Goal: Task Accomplishment & Management: Manage account settings

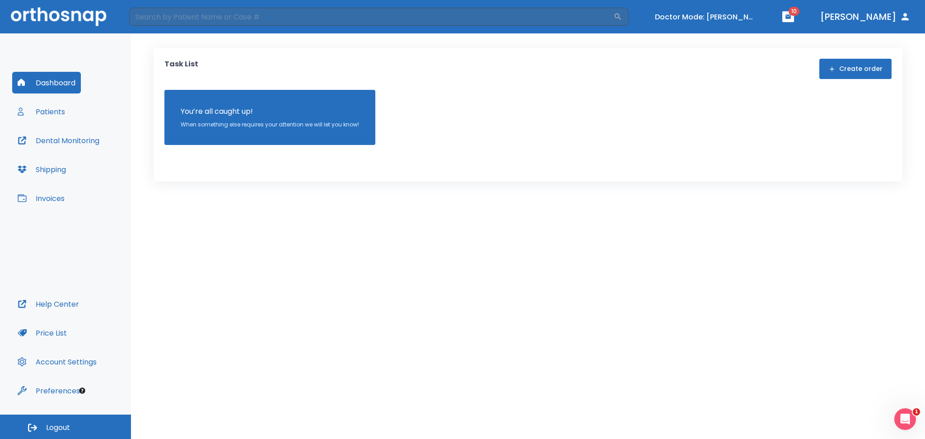
click at [61, 110] on button "Patients" at bounding box center [41, 112] width 58 height 22
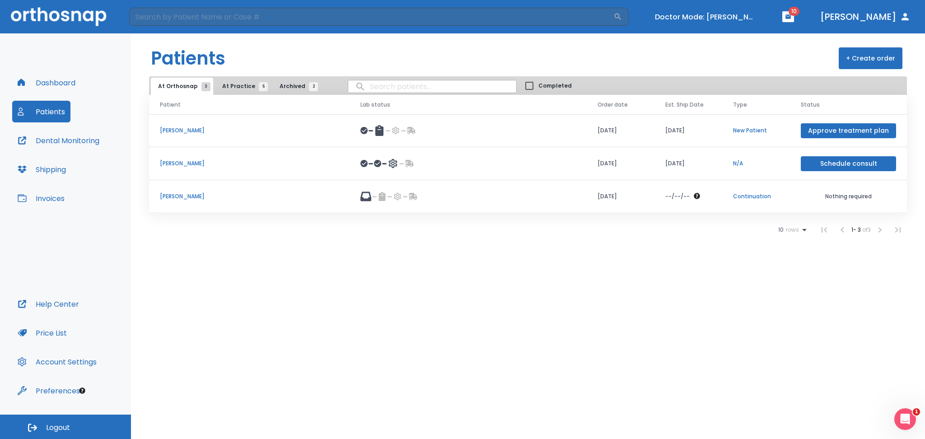
click at [231, 83] on span "At Practice 5" at bounding box center [242, 86] width 41 height 8
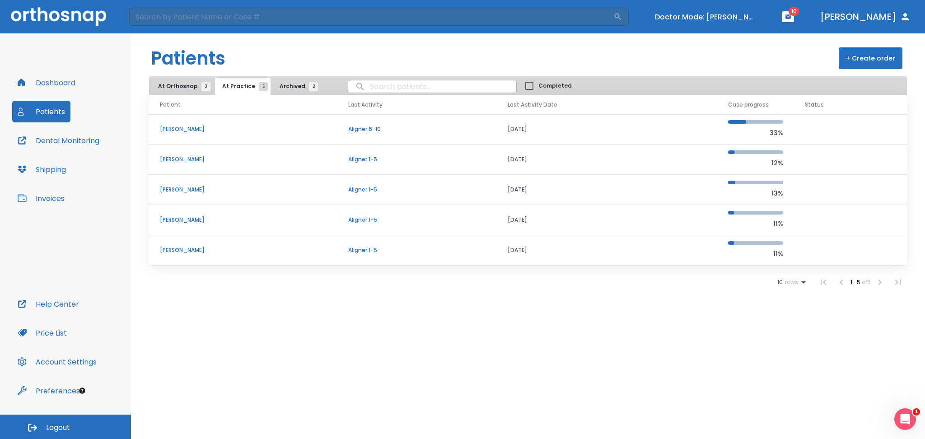
click at [196, 252] on p "[PERSON_NAME]" at bounding box center [243, 250] width 167 height 8
